Goal: Information Seeking & Learning: Check status

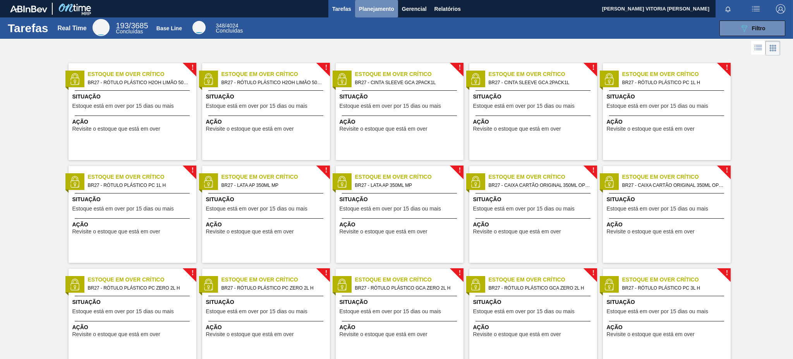
click at [369, 4] on span "Planejamento" at bounding box center [376, 8] width 35 height 9
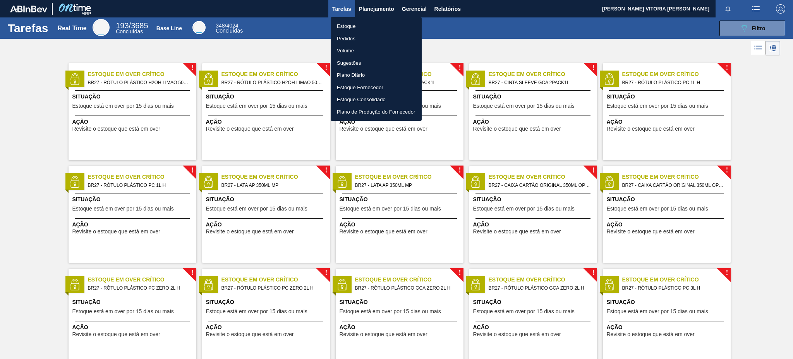
click at [382, 27] on li "Estoque" at bounding box center [376, 26] width 91 height 12
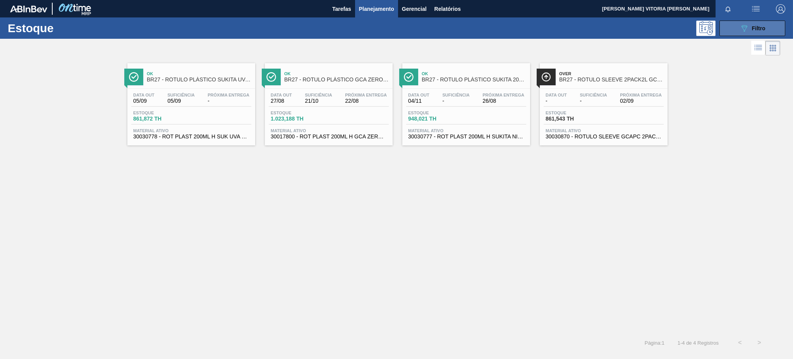
click at [594, 29] on button "089F7B8B-B2A5-4AFE-B5C0-19BA573D28AC Filtro" at bounding box center [753, 28] width 66 height 15
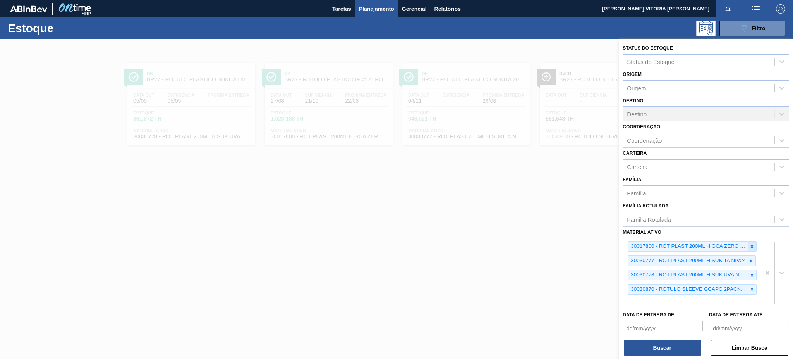
click at [594, 244] on icon at bounding box center [751, 246] width 5 height 5
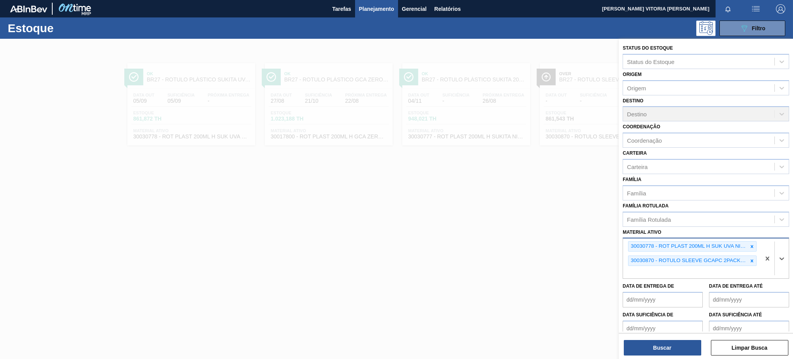
click at [594, 244] on icon at bounding box center [751, 246] width 5 height 5
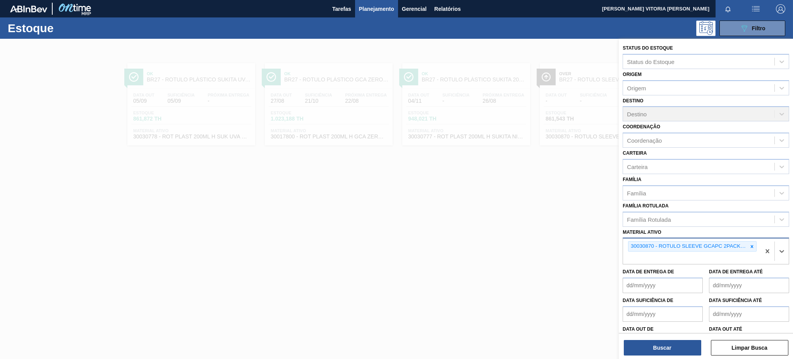
click at [594, 244] on icon at bounding box center [751, 246] width 5 height 5
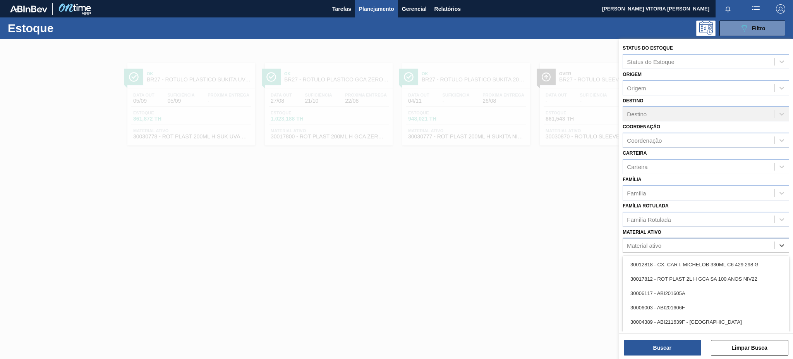
click at [594, 241] on div "Material ativo" at bounding box center [698, 245] width 151 height 11
paste ativo "30030646"
type ativo "30030646"
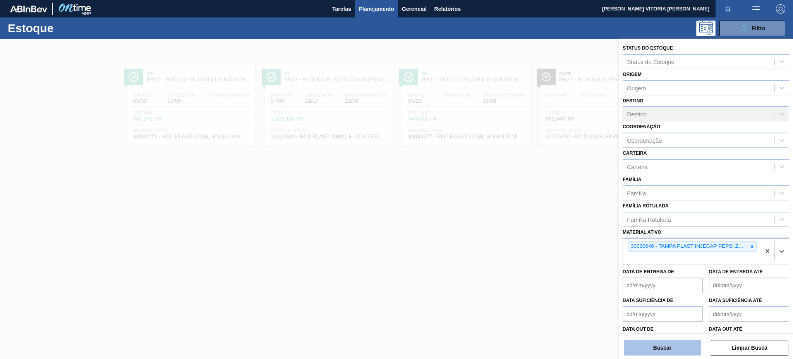
click at [594, 269] on button "Buscar" at bounding box center [662, 347] width 77 height 15
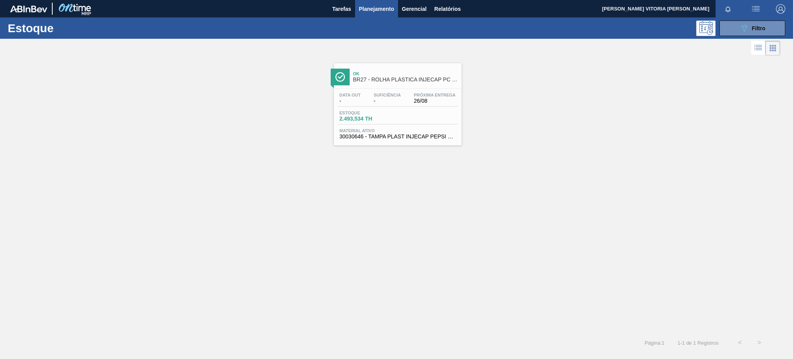
click at [385, 91] on div "Data out - Suficiência - Próxima Entrega 26/08 Estoque 2.493,534 TH Material at…" at bounding box center [398, 115] width 128 height 53
